Goal: Transaction & Acquisition: Purchase product/service

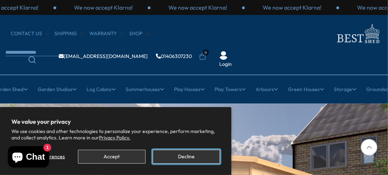
click at [184, 157] on button "Decline" at bounding box center [186, 157] width 67 height 14
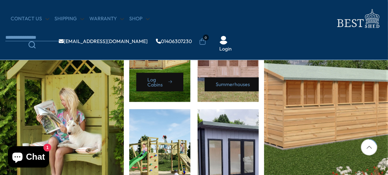
scroll to position [392, 0]
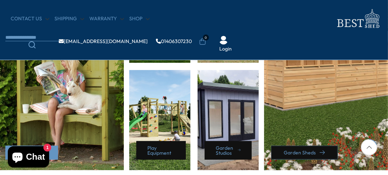
click at [307, 153] on link "Garden Sheds" at bounding box center [305, 153] width 67 height 14
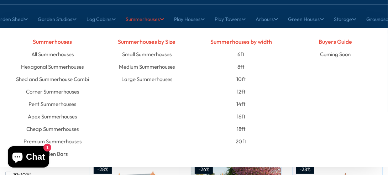
scroll to position [71, 0]
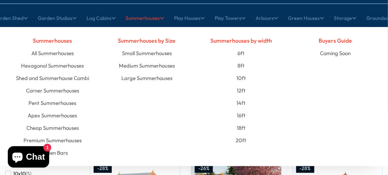
click at [225, 153] on div "Summerhouses by width 6ft 8ft 10ft 12ft 14ft 16ft 18ft 20ft" at bounding box center [241, 96] width 94 height 125
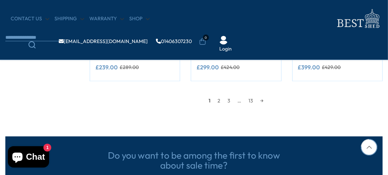
scroll to position [677, 0]
